Goal: Task Accomplishment & Management: Complete application form

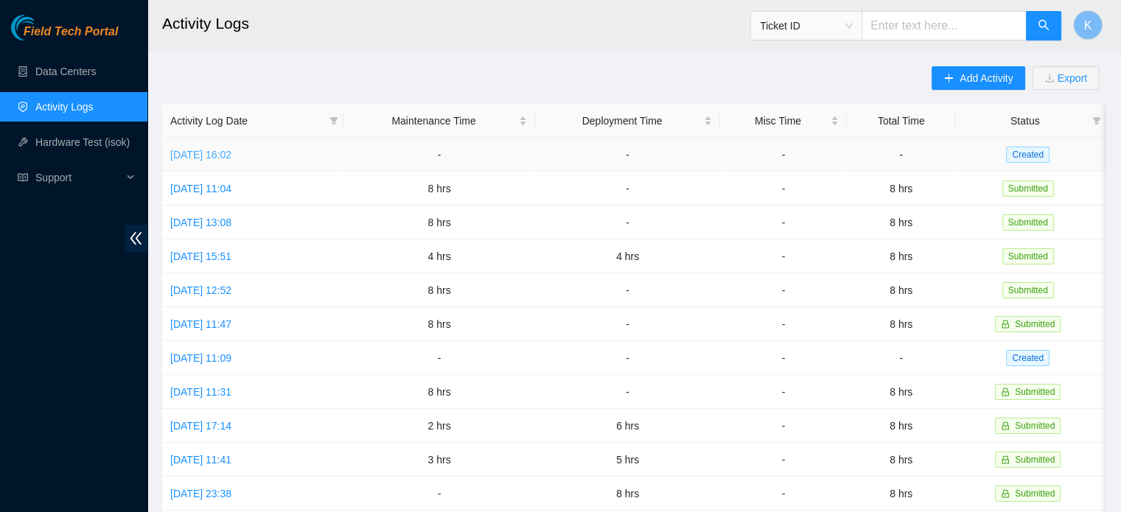
click at [212, 153] on link "[DATE] 16:02" at bounding box center [200, 155] width 61 height 12
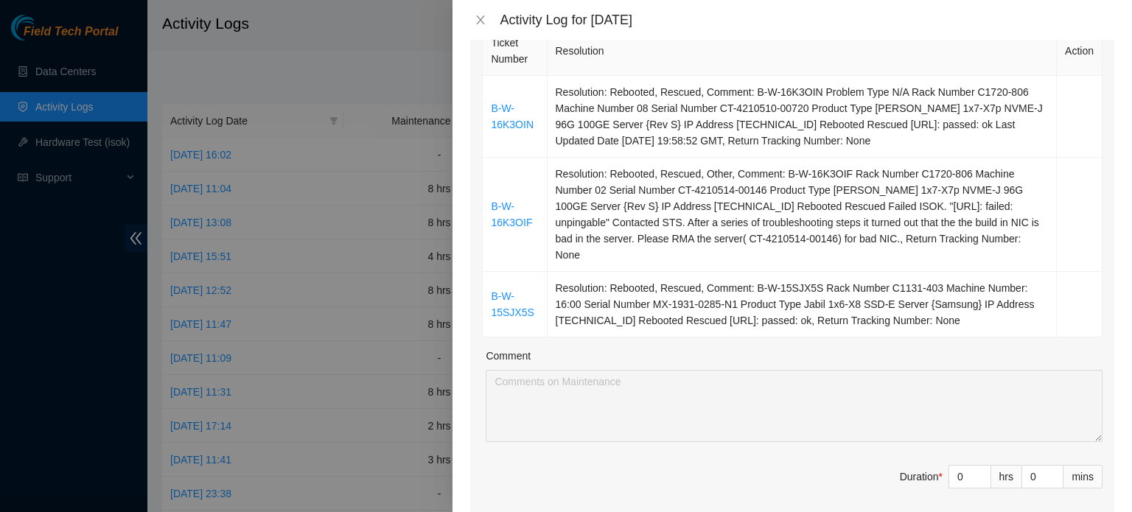
scroll to position [230, 0]
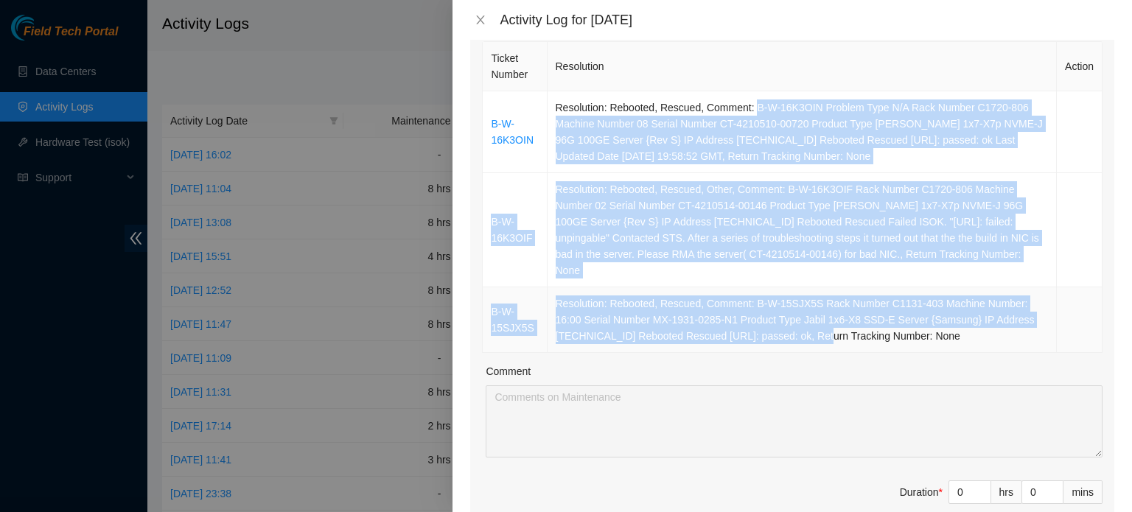
drag, startPoint x: 749, startPoint y: 102, endPoint x: 811, endPoint y: 324, distance: 229.7
click at [811, 324] on tbody "B-W-16K3OIN Resolution: Rebooted, Rescued, Comment: B-W-16K3OIN Problem Type N/…" at bounding box center [793, 222] width 620 height 262
copy tbody "B-W-16K3OIN Problem Type N/A Rack Number C1720-806 Machine Number 08 Serial Num…"
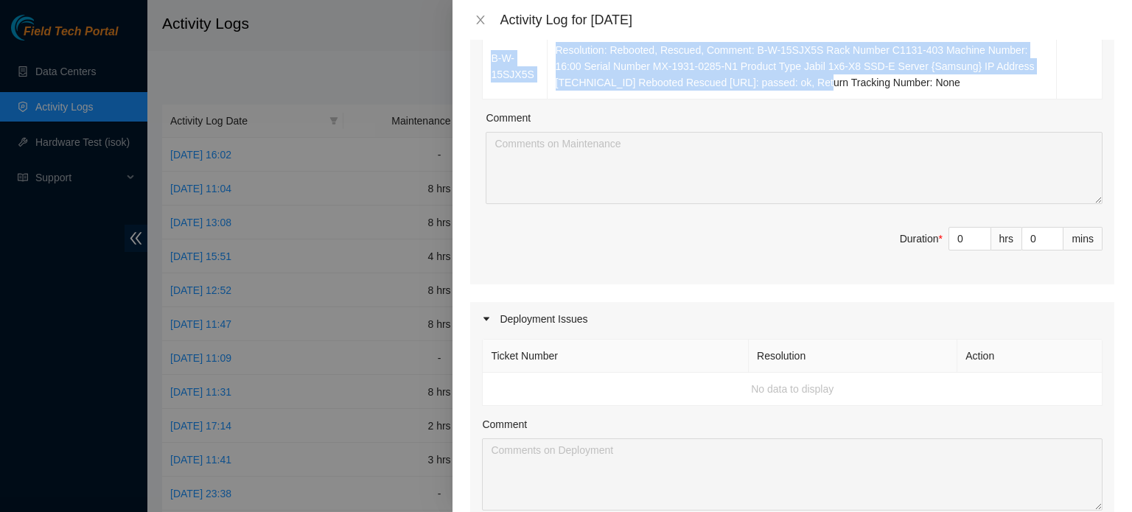
scroll to position [472, 0]
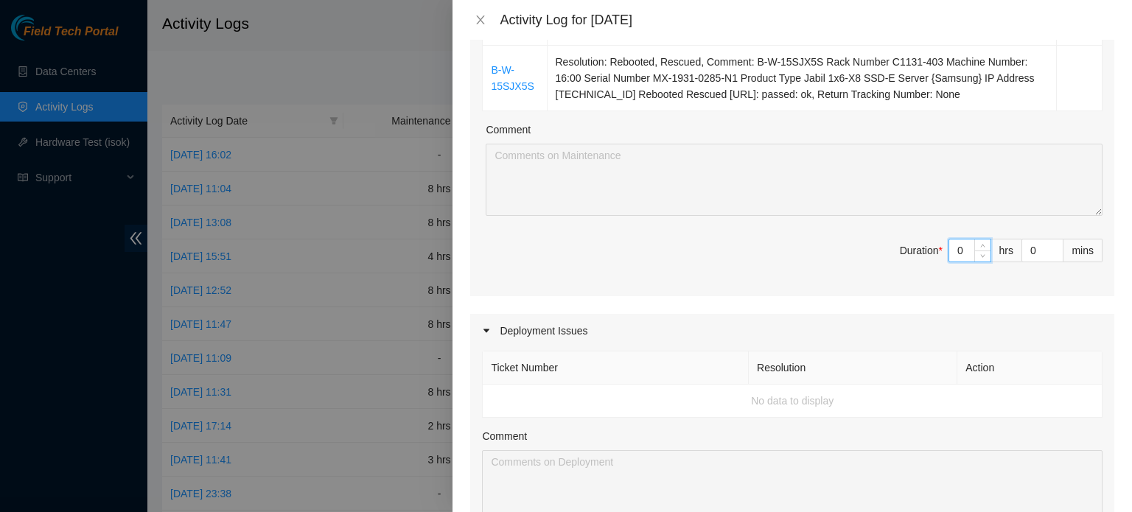
click at [953, 240] on input "0" at bounding box center [970, 251] width 41 height 22
click at [951, 240] on input at bounding box center [970, 251] width 41 height 22
type input "8"
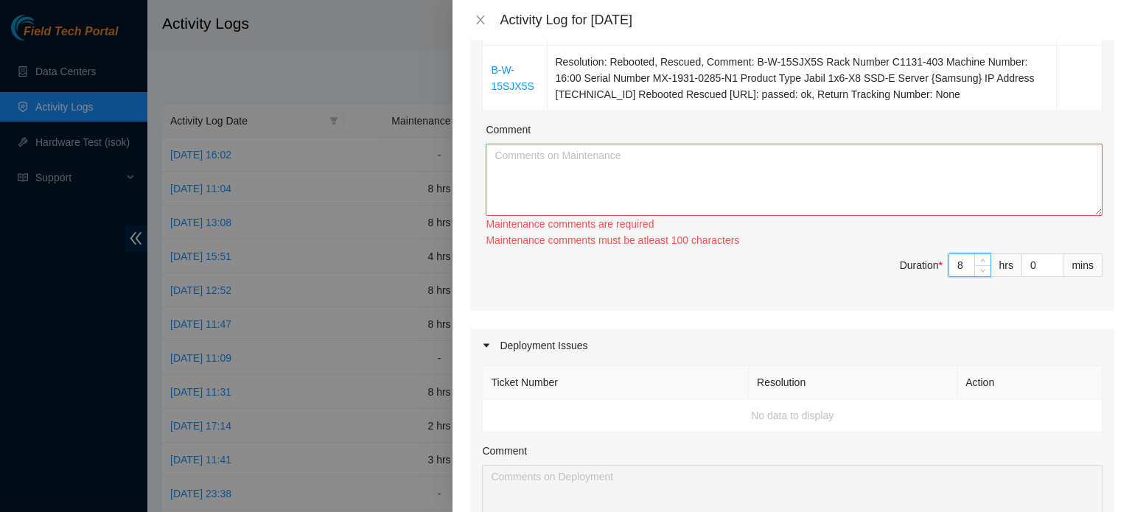
type input "8"
click at [826, 149] on textarea "Comment" at bounding box center [794, 180] width 617 height 72
paste textarea "B-W-16K3OIN Problem Type N/A Rack Number C1720-806 Machine Number 08 Serial Num…"
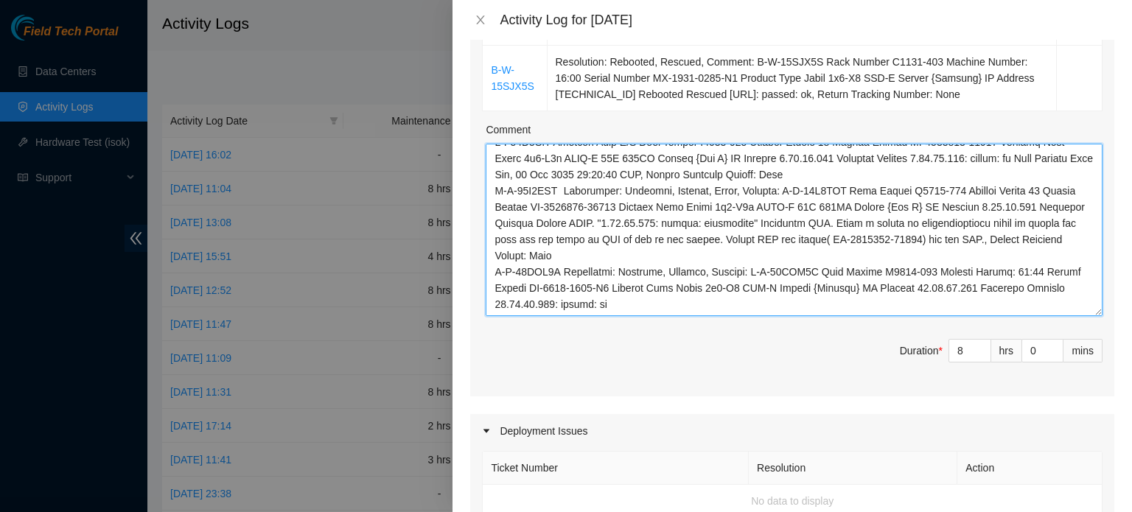
scroll to position [0, 0]
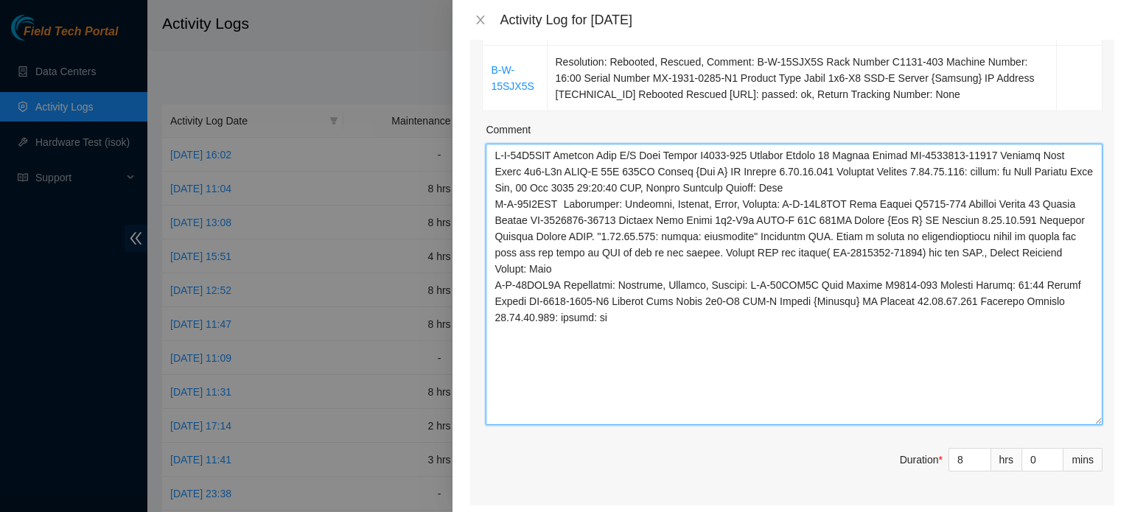
drag, startPoint x: 1087, startPoint y: 195, endPoint x: 1098, endPoint y: 404, distance: 209.7
click at [1098, 404] on div "Ticket Number Resolution Action B-W-16K3OIN Resolution: Rebooted, Rescued, Comm…" at bounding box center [792, 151] width 644 height 709
drag, startPoint x: 563, startPoint y: 139, endPoint x: 649, endPoint y: 130, distance: 86.6
click at [649, 144] on textarea "Comment" at bounding box center [794, 284] width 617 height 281
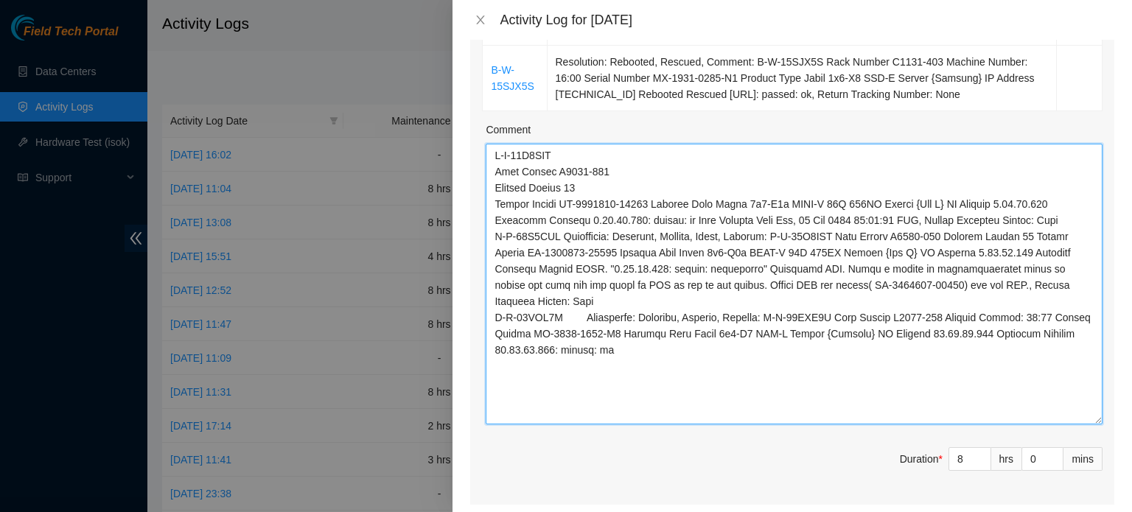
click at [938, 186] on textarea "Comment" at bounding box center [794, 284] width 617 height 281
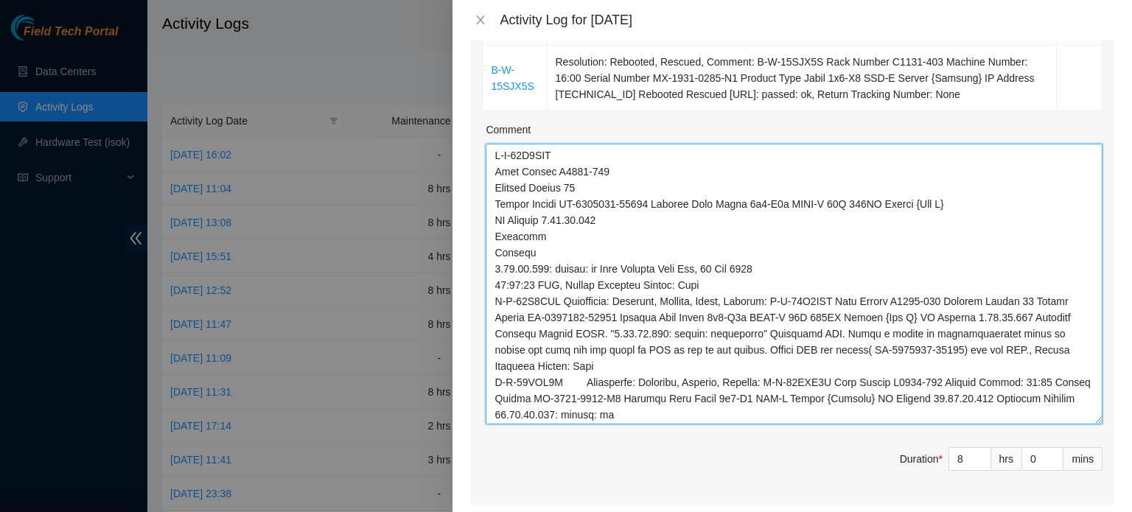
drag, startPoint x: 557, startPoint y: 268, endPoint x: 791, endPoint y: 284, distance: 235.0
click at [791, 284] on textarea "Comment" at bounding box center [794, 284] width 617 height 281
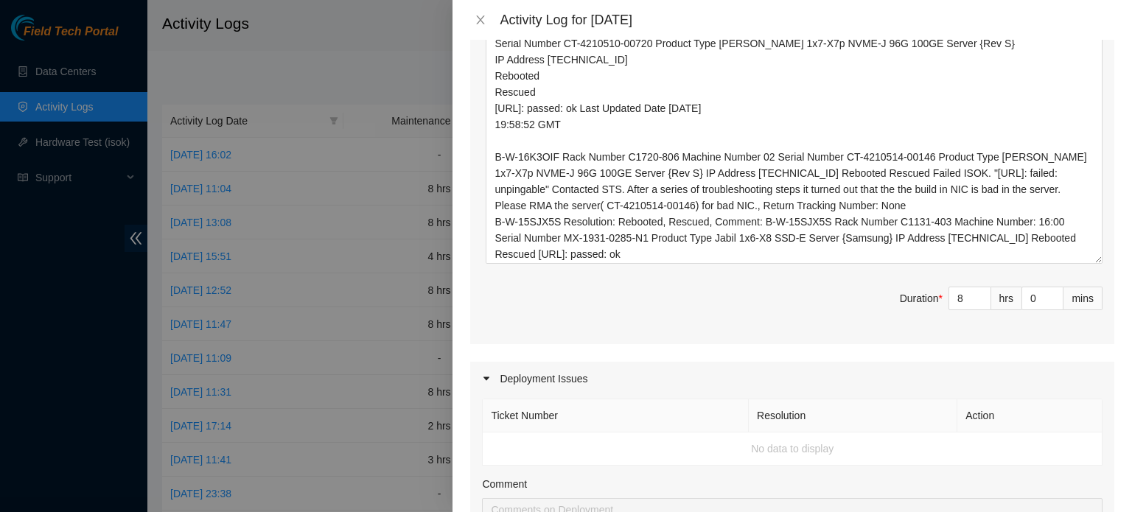
scroll to position [677, 0]
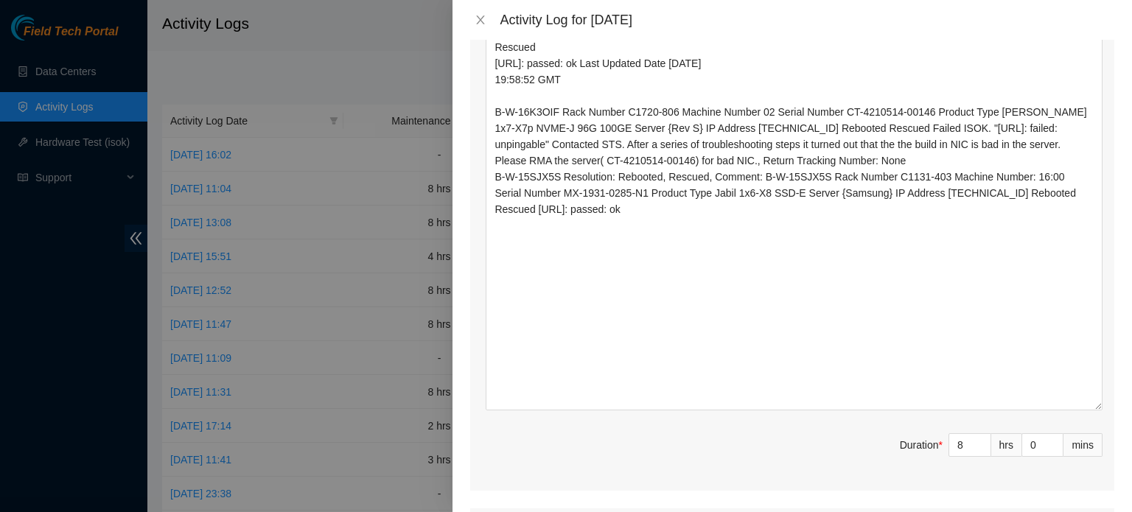
drag, startPoint x: 1088, startPoint y: 200, endPoint x: 1098, endPoint y: 391, distance: 191.9
click at [1098, 391] on div "Ticket Number Resolution Action B-W-16K3OIN Resolution: Rebooted, Rescued, Comm…" at bounding box center [792, 41] width 644 height 900
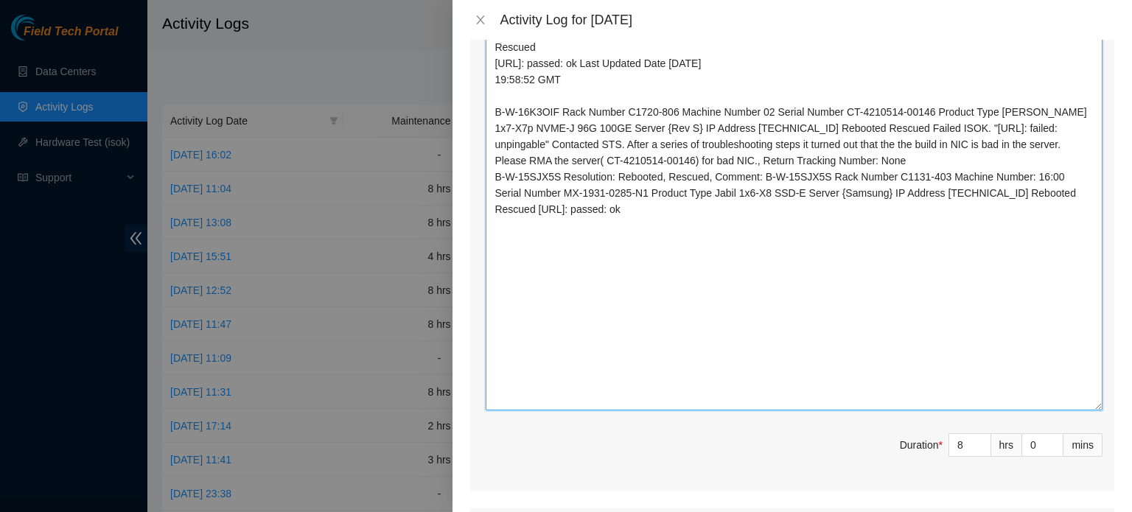
click at [495, 158] on textarea "B-W-16K3OIN Rack Number C1720-806 Machine Number 08 Serial Number CT-4210510-00…" at bounding box center [794, 174] width 617 height 473
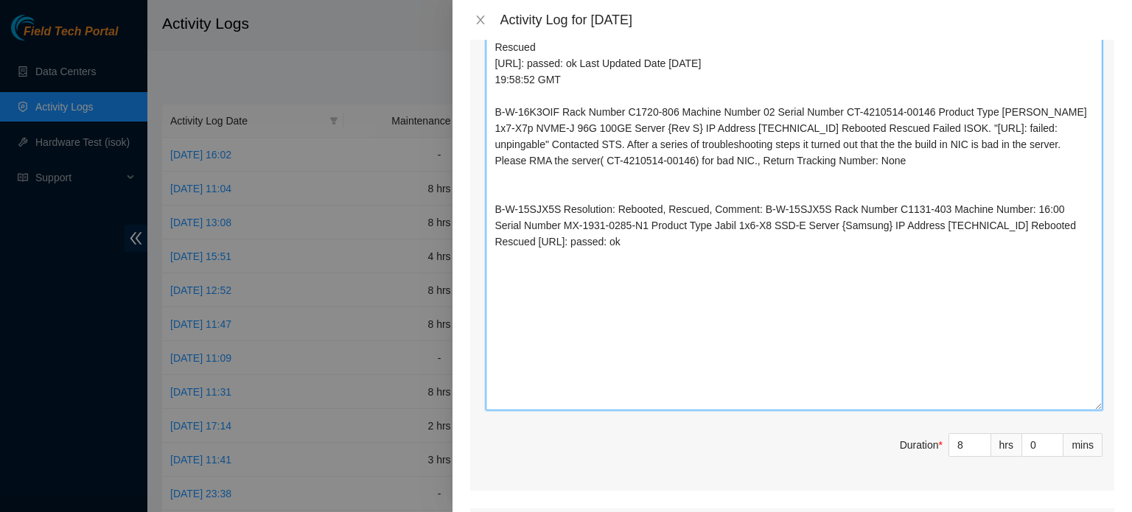
click at [561, 92] on textarea "B-W-16K3OIN Rack Number C1720-806 Machine Number 08 Serial Number CT-4210510-00…" at bounding box center [794, 174] width 617 height 473
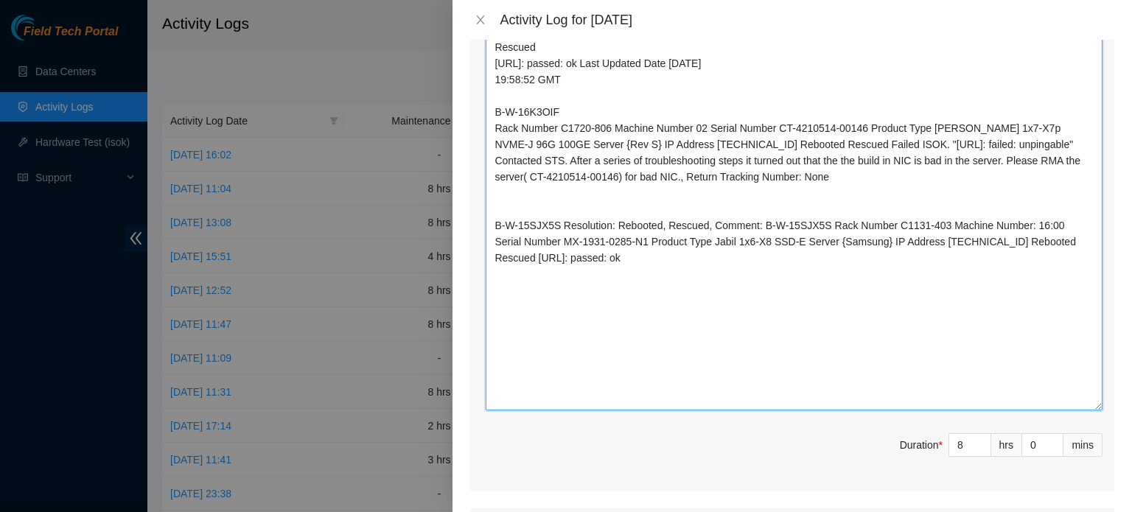
click at [610, 111] on textarea "B-W-16K3OIN Rack Number C1720-806 Machine Number 08 Serial Number CT-4210510-00…" at bounding box center [794, 174] width 617 height 473
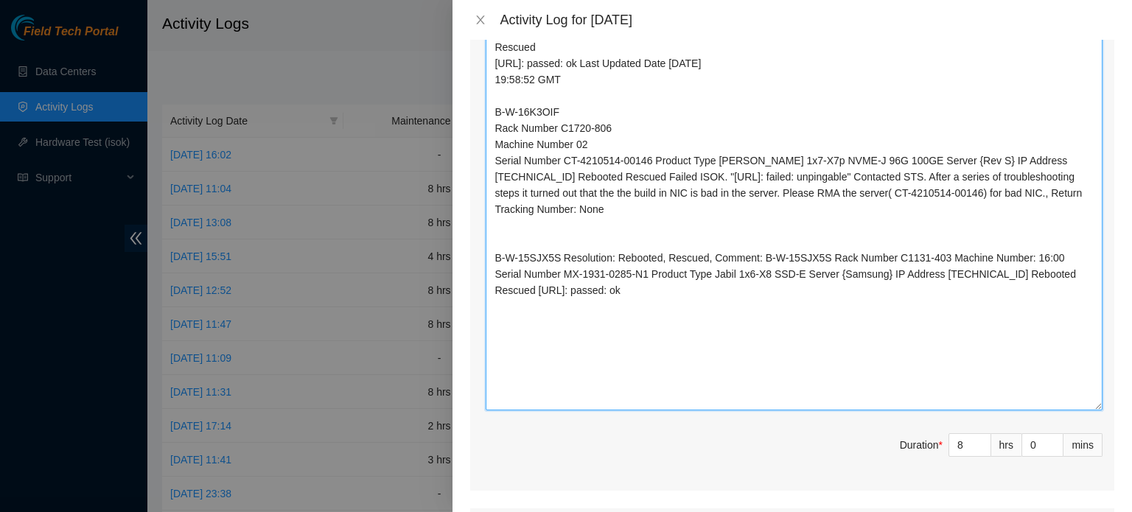
click at [940, 143] on textarea "B-W-16K3OIN Rack Number C1720-806 Machine Number 08 Serial Number CT-4210510-00…" at bounding box center [794, 174] width 617 height 473
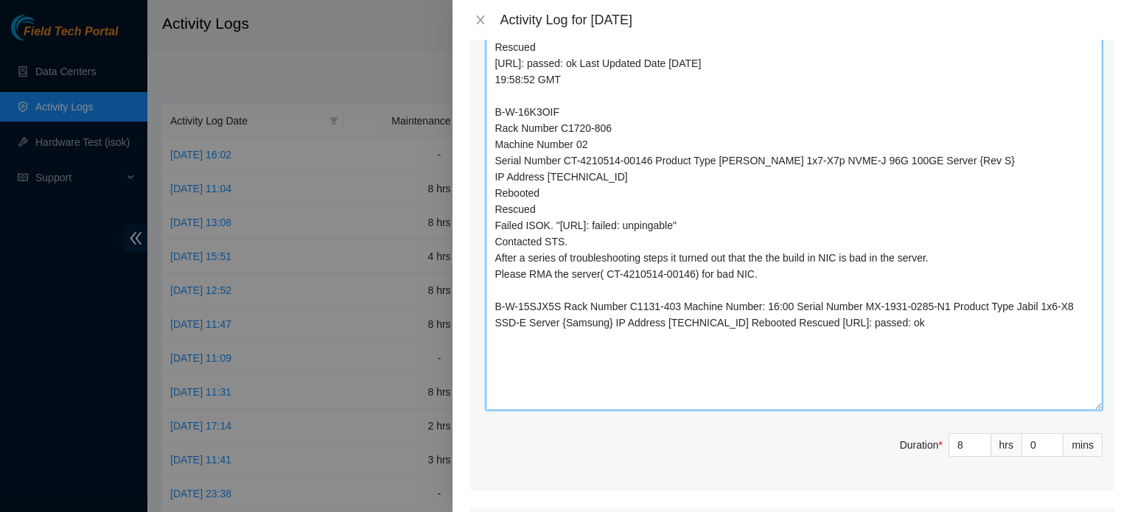
click at [557, 288] on textarea "B-W-16K3OIN Rack Number C1720-806 Machine Number 08 Serial Number CT-4210510-00…" at bounding box center [794, 174] width 617 height 473
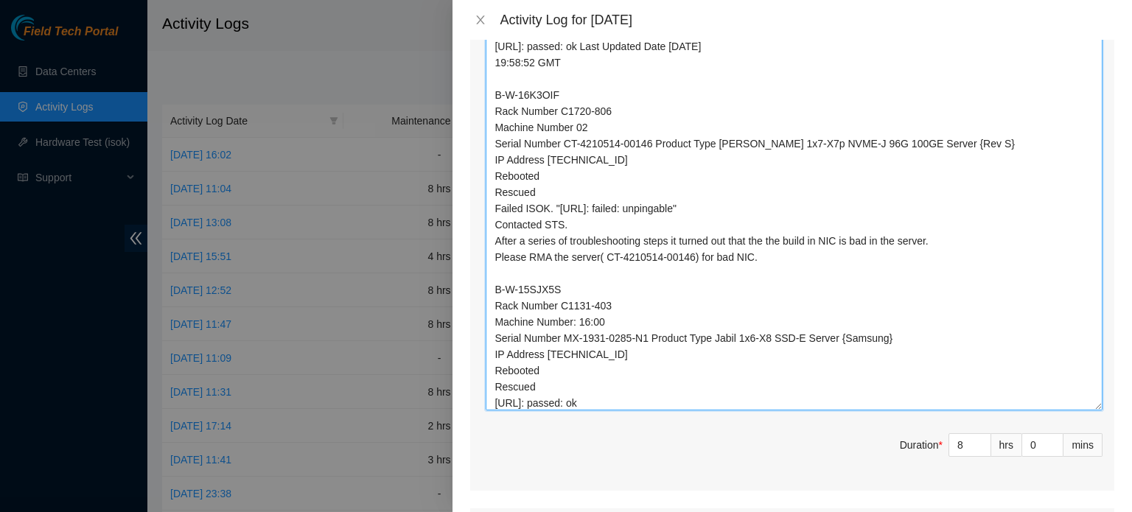
scroll to position [0, 0]
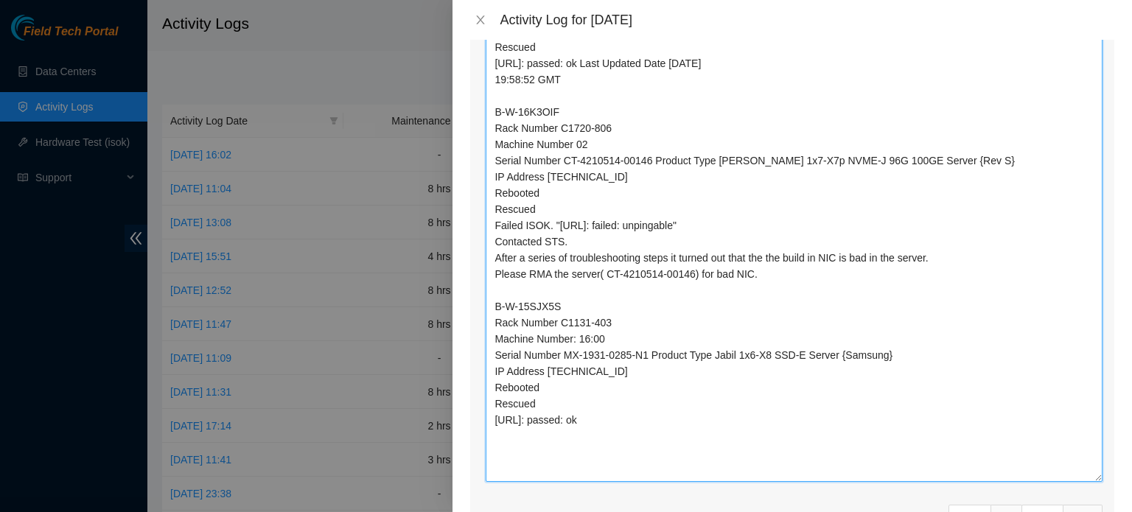
drag, startPoint x: 1088, startPoint y: 389, endPoint x: 1097, endPoint y: 466, distance: 77.9
click at [1097, 466] on div "Ticket Number Resolution Action B-W-16K3OIN Resolution: Rebooted, Rescued, Comm…" at bounding box center [792, 77] width 644 height 972
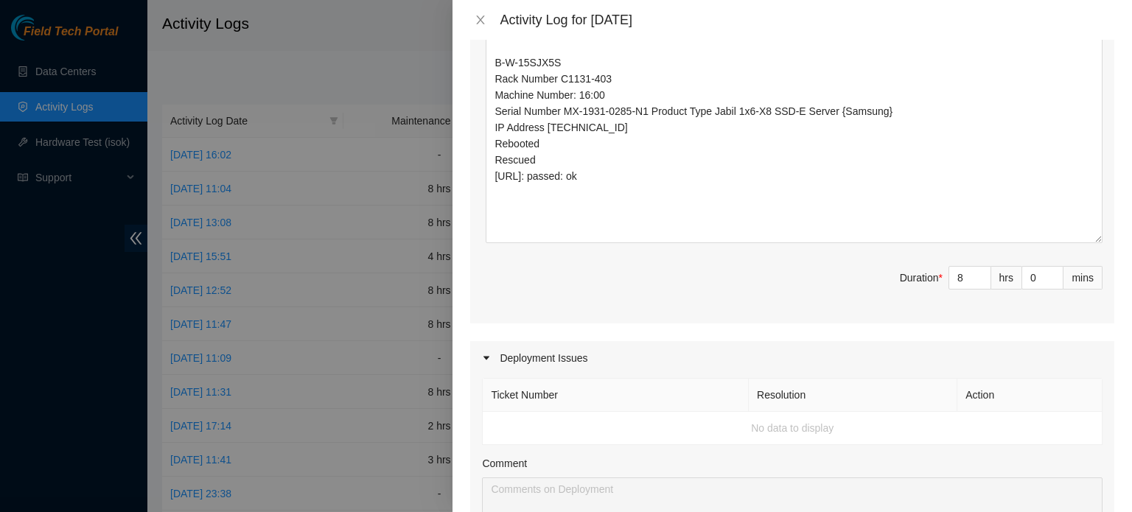
scroll to position [951, 0]
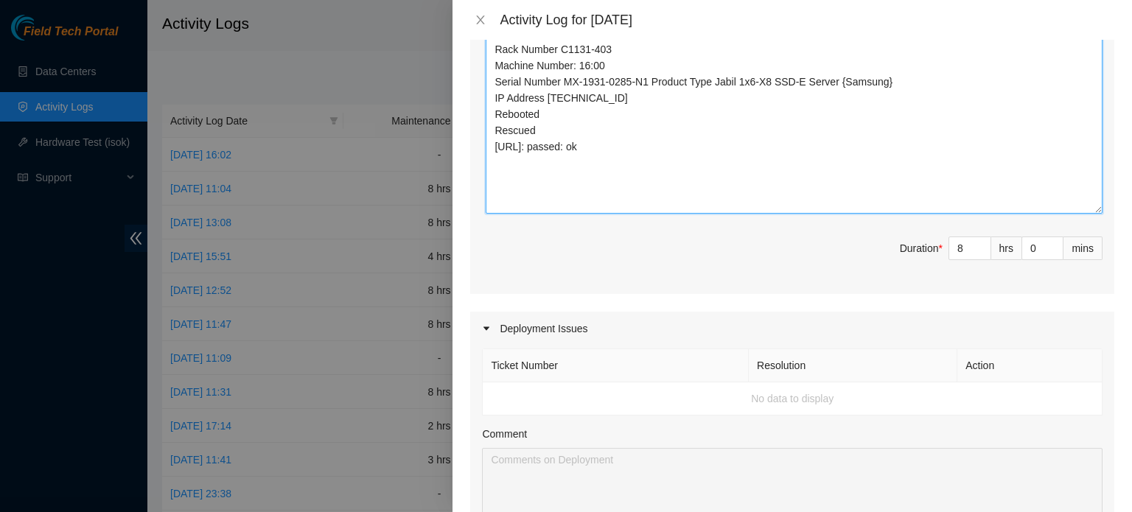
type textarea "B-W-16K3OIN Rack Number C1720-806 Machine Number 08 Serial Number CT-4210510-00…"
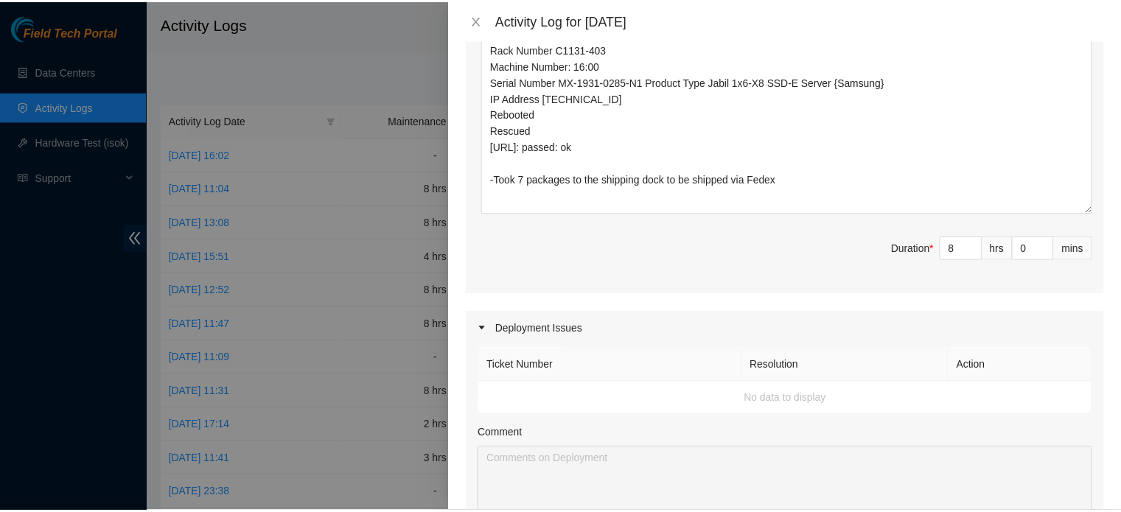
scroll to position [1364, 0]
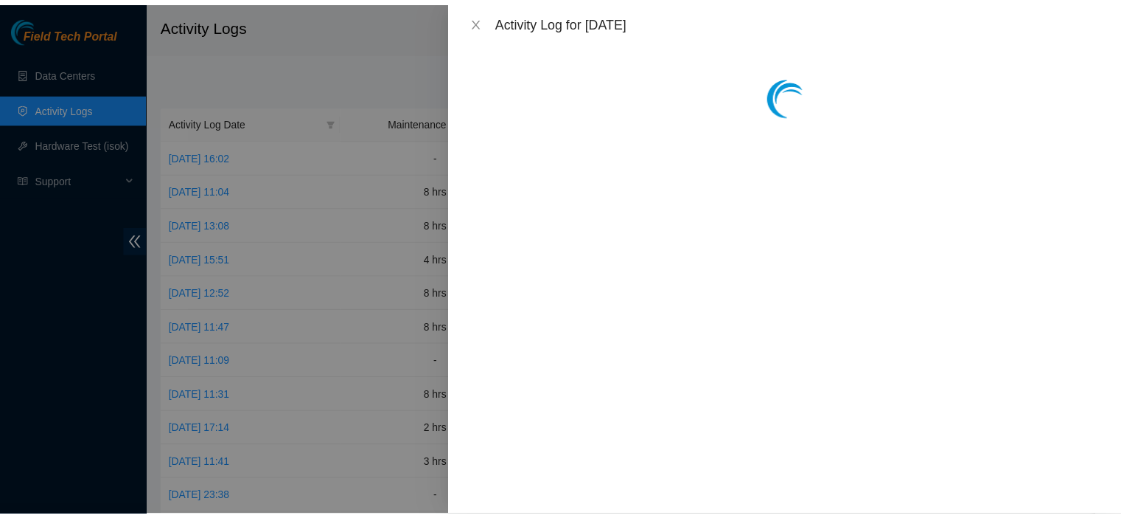
scroll to position [0, 0]
